Goal: Navigation & Orientation: Find specific page/section

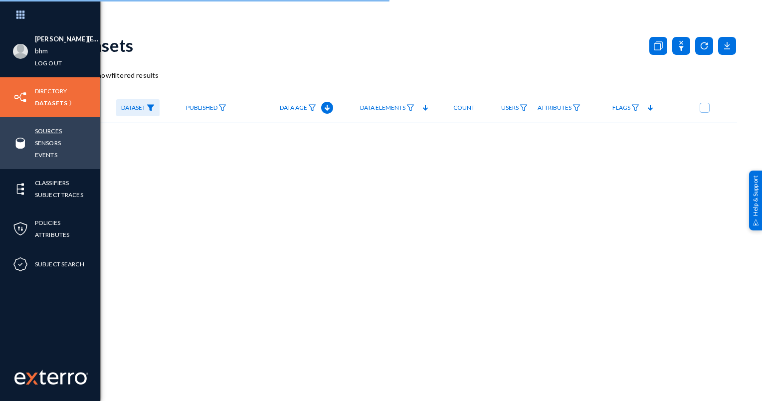
click at [53, 133] on link "Sources" at bounding box center [48, 130] width 27 height 11
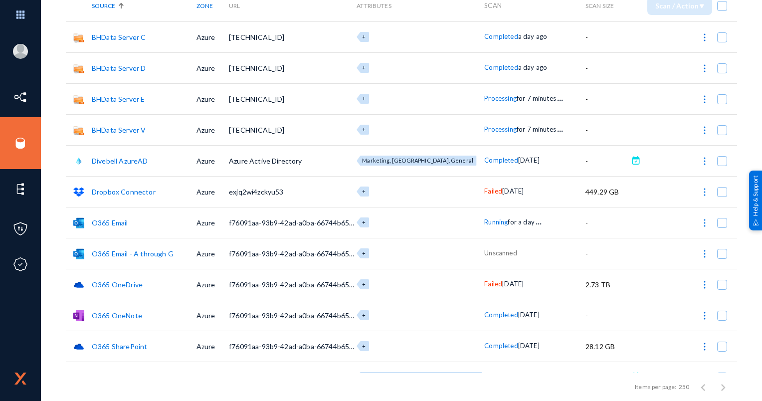
scroll to position [94, 0]
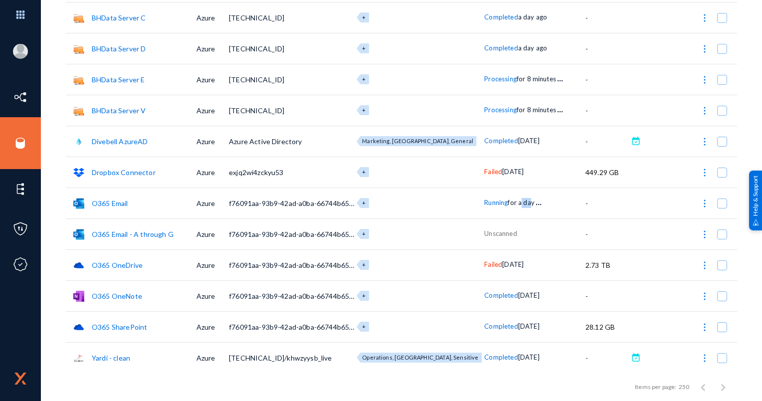
drag, startPoint x: 506, startPoint y: 194, endPoint x: 515, endPoint y: 193, distance: 8.6
click at [515, 193] on td "Running for a day . . ." at bounding box center [534, 202] width 101 height 31
drag, startPoint x: 515, startPoint y: 193, endPoint x: 503, endPoint y: 204, distance: 16.9
click at [507, 204] on span "for a day" at bounding box center [520, 202] width 26 height 8
click at [506, 206] on div "Running for a day . . ." at bounding box center [534, 203] width 101 height 10
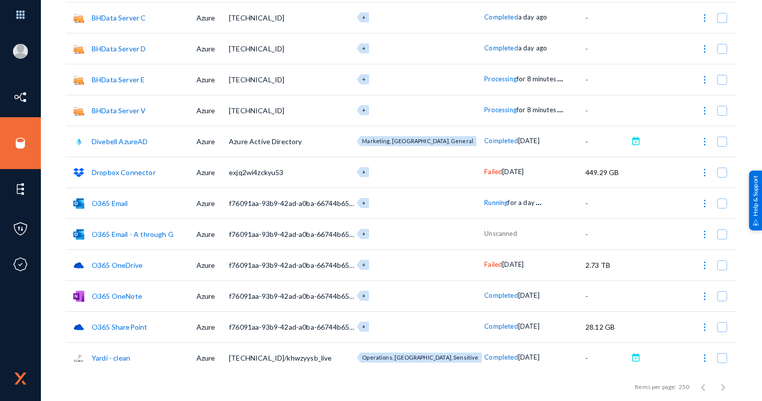
click at [146, 236] on link "O365 Email - A through G" at bounding box center [133, 234] width 82 height 8
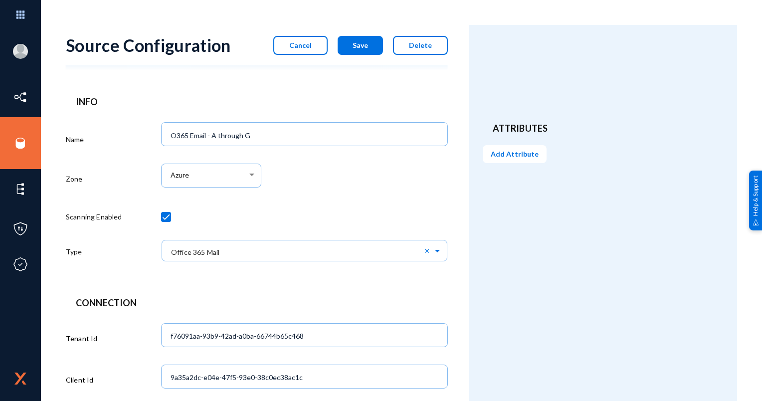
click at [297, 54] on button "Cancel" at bounding box center [300, 45] width 54 height 19
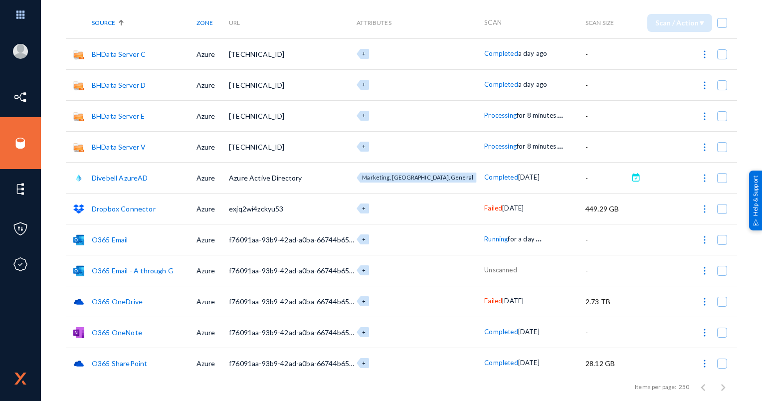
scroll to position [94, 0]
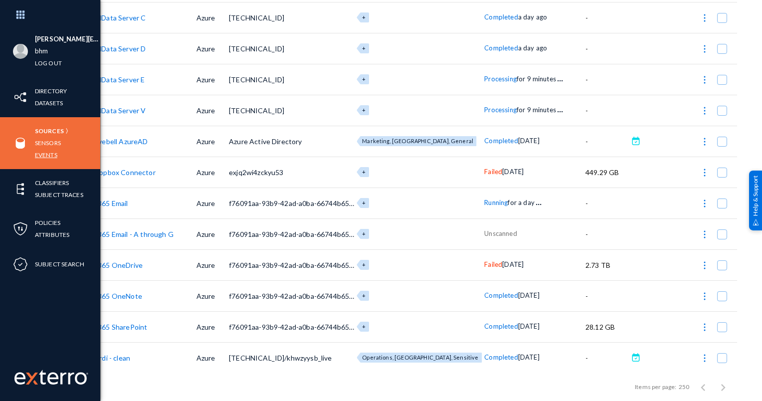
click at [46, 153] on link "Events" at bounding box center [46, 154] width 22 height 11
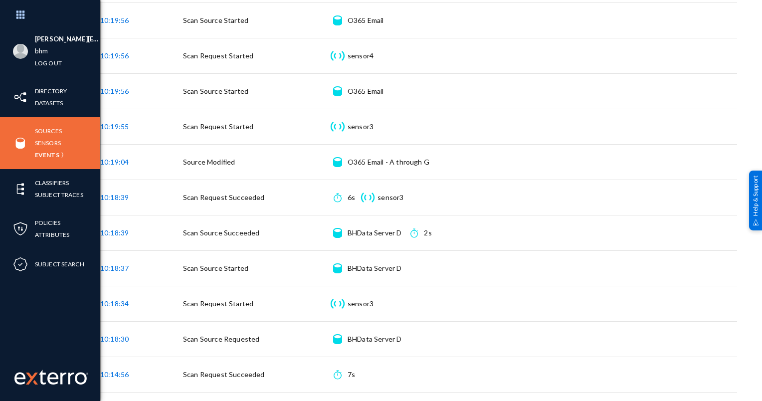
scroll to position [399, 0]
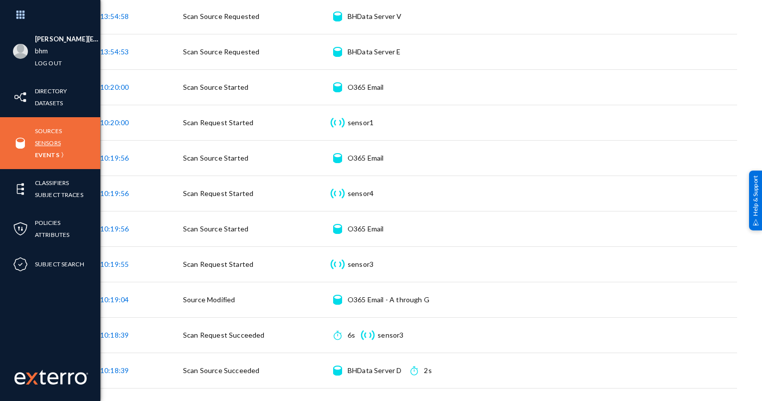
click at [54, 145] on link "Sensors" at bounding box center [48, 142] width 26 height 11
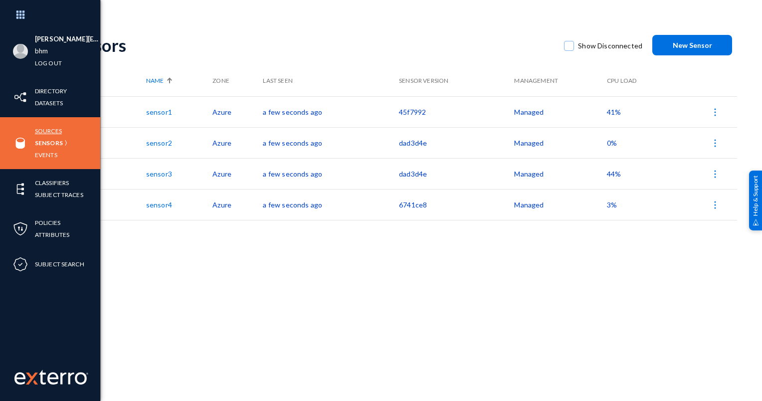
click at [44, 134] on link "Sources" at bounding box center [48, 130] width 27 height 11
